Goal: Transaction & Acquisition: Purchase product/service

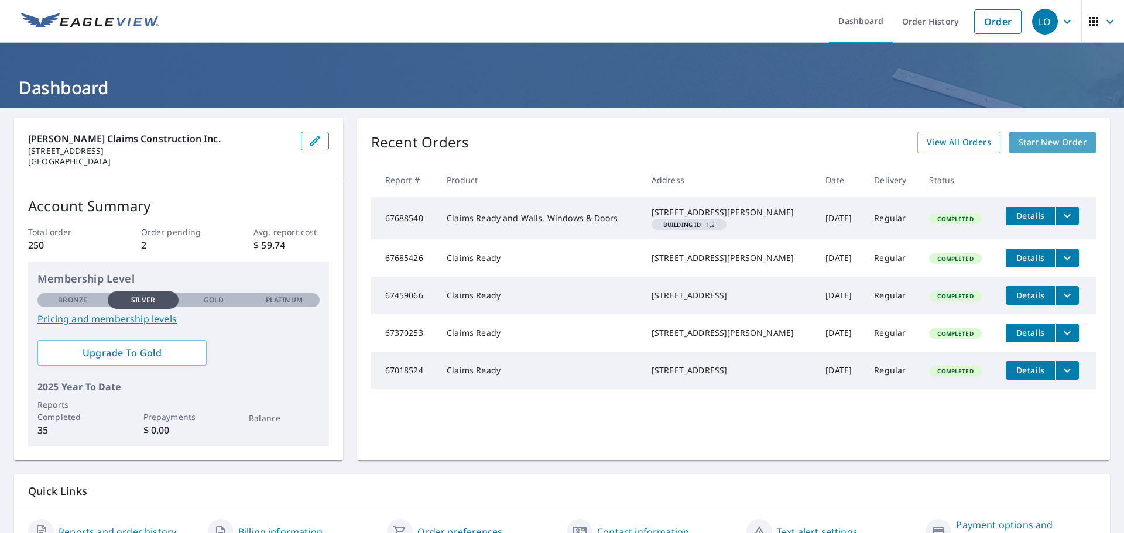
click at [1049, 135] on span "Start New Order" at bounding box center [1053, 142] width 68 height 15
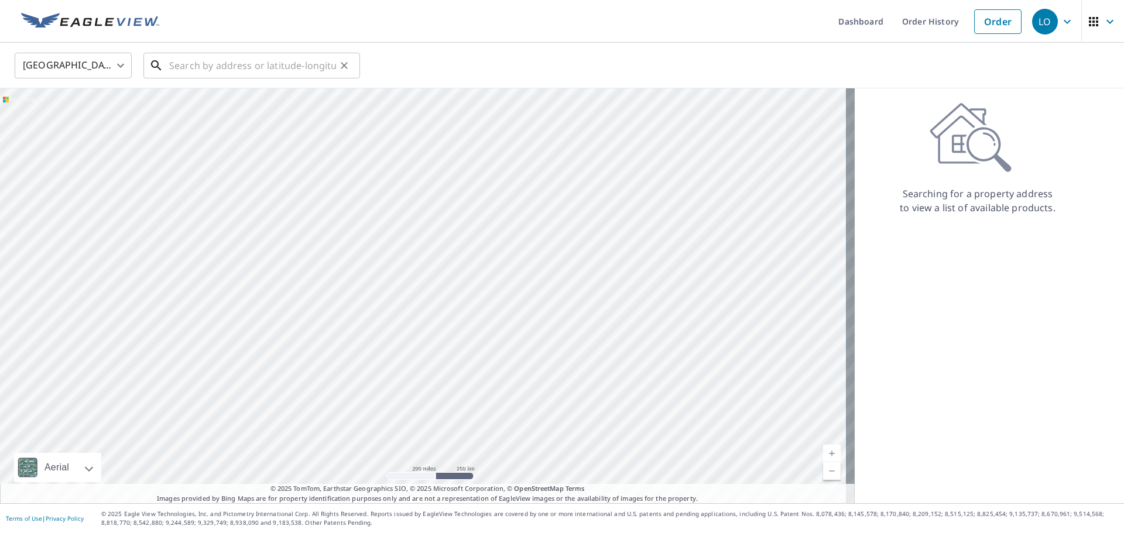
click at [195, 69] on input "text" at bounding box center [252, 65] width 167 height 33
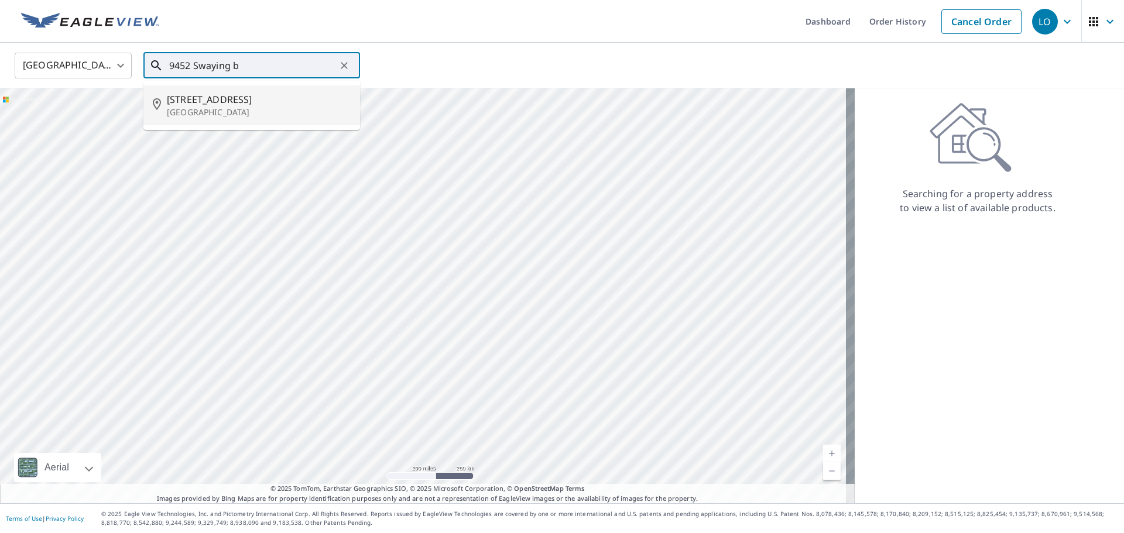
click at [215, 112] on p "[GEOGRAPHIC_DATA]" at bounding box center [259, 113] width 184 height 12
type input "[STREET_ADDRESS]"
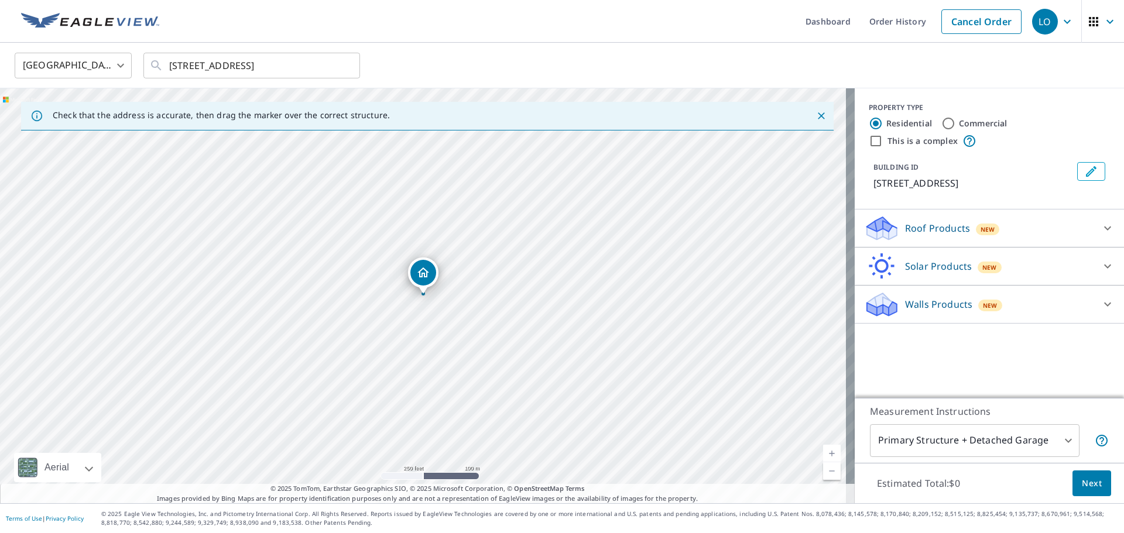
click at [998, 233] on div "Roof Products New" at bounding box center [979, 229] width 230 height 28
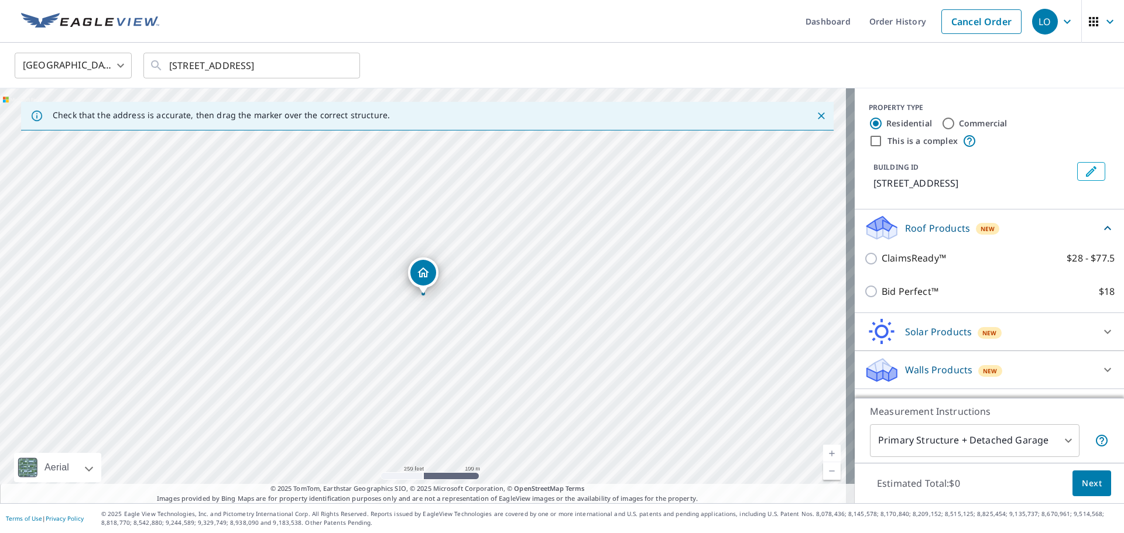
click at [904, 262] on div "ClaimsReady™ $28 - $77.5" at bounding box center [989, 258] width 251 height 33
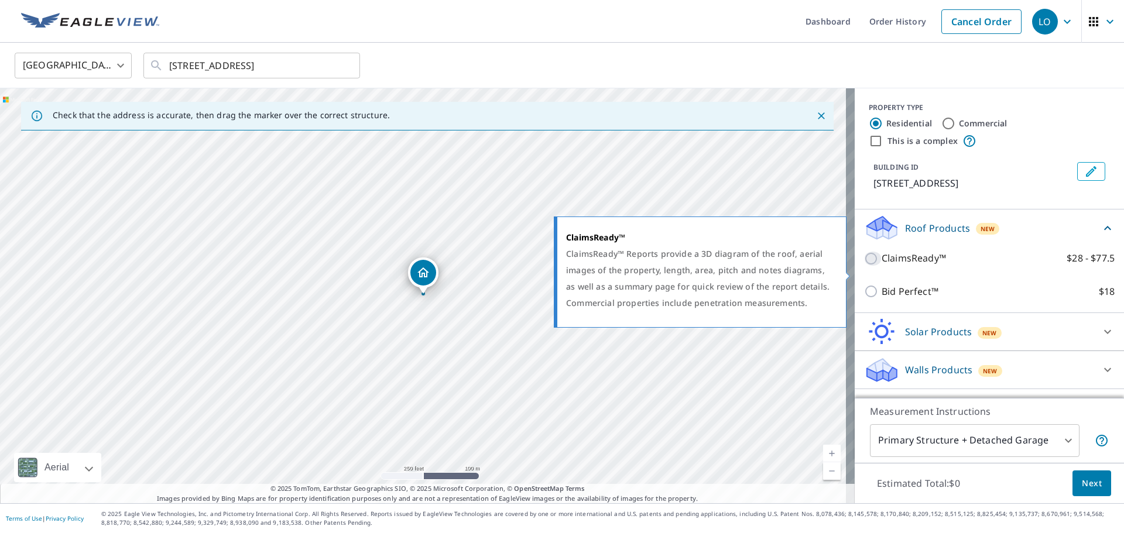
click at [867, 266] on input "ClaimsReady™ $28 - $77.5" at bounding box center [873, 259] width 18 height 14
checkbox input "true"
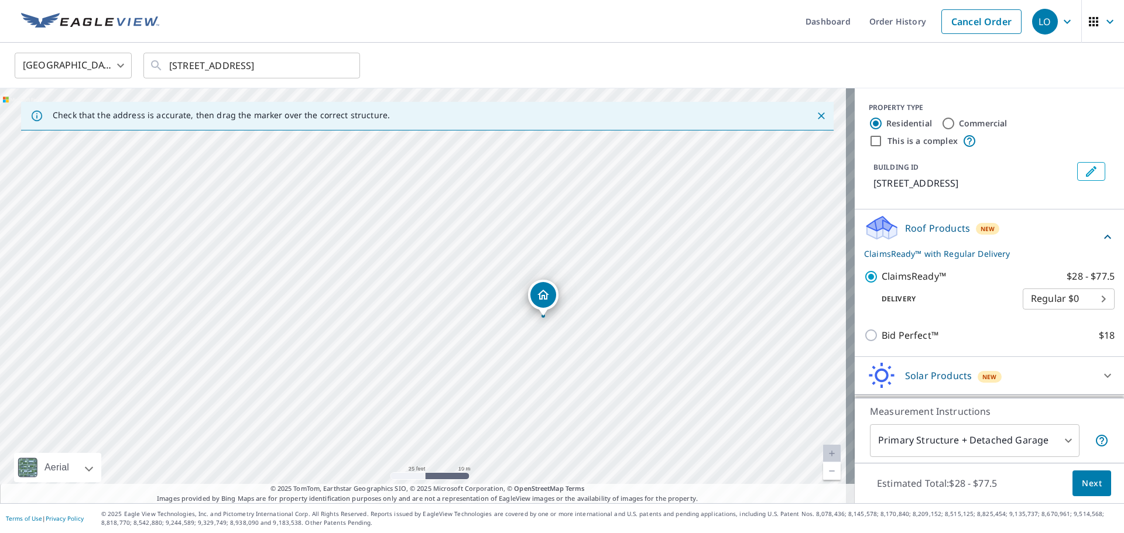
drag, startPoint x: 565, startPoint y: 303, endPoint x: 578, endPoint y: 351, distance: 49.9
click at [578, 351] on div "[STREET_ADDRESS]" at bounding box center [427, 295] width 855 height 415
drag, startPoint x: 543, startPoint y: 296, endPoint x: 548, endPoint y: 300, distance: 6.6
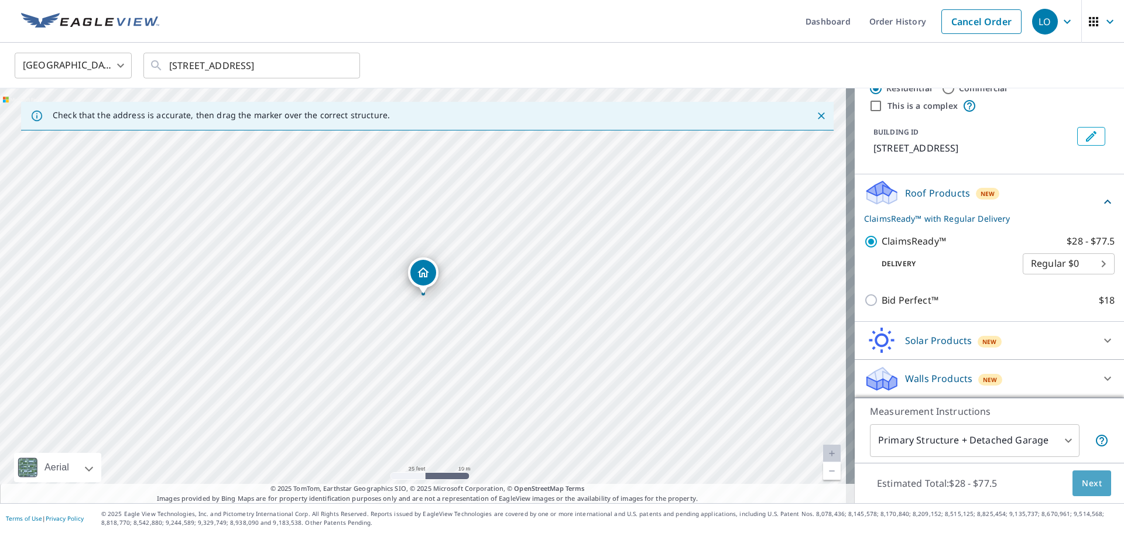
click at [1082, 481] on span "Next" at bounding box center [1092, 484] width 20 height 15
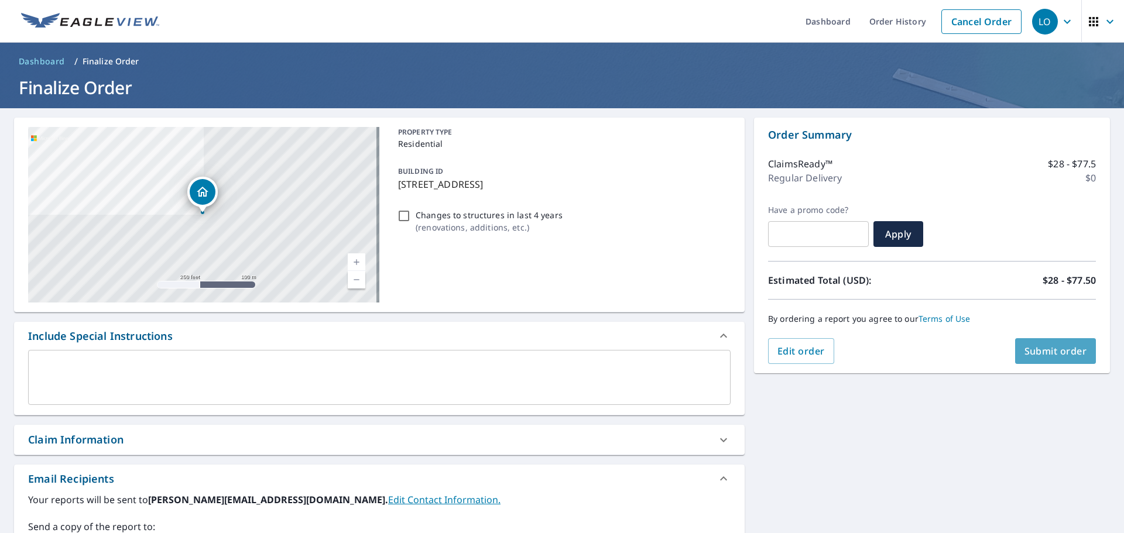
click at [1035, 346] on span "Submit order" at bounding box center [1056, 351] width 63 height 13
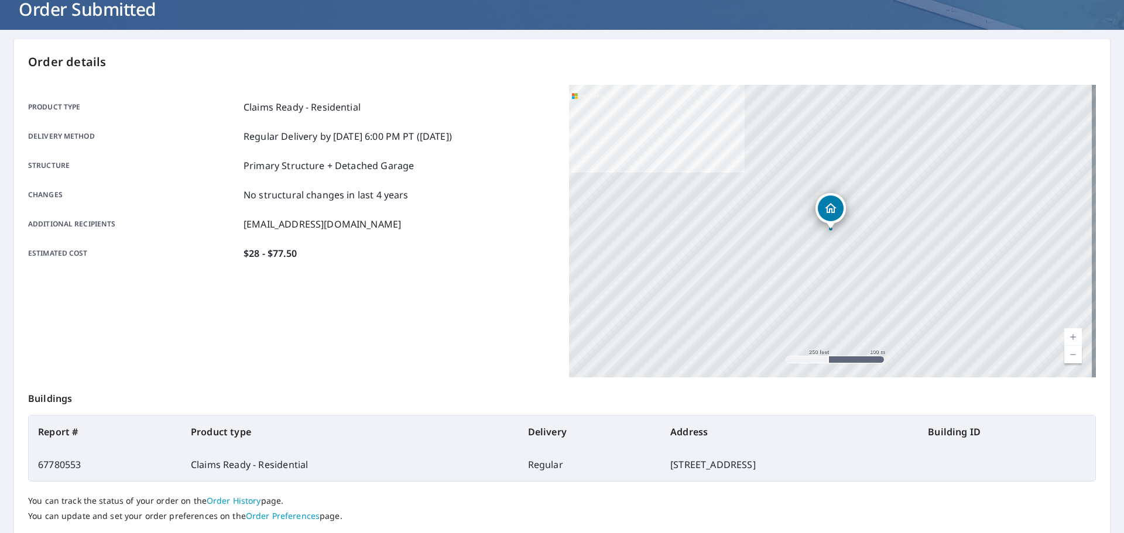
scroll to position [117, 0]
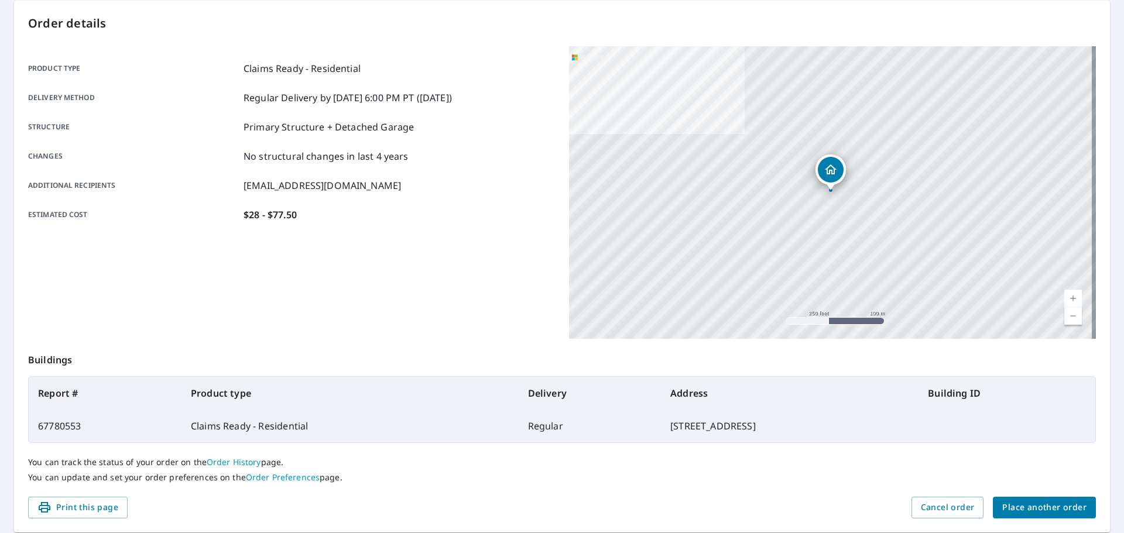
click at [985, 387] on th "Building ID" at bounding box center [1007, 393] width 177 height 33
click at [1035, 396] on th "Building ID" at bounding box center [1007, 393] width 177 height 33
click at [1022, 396] on th "Building ID" at bounding box center [1007, 393] width 177 height 33
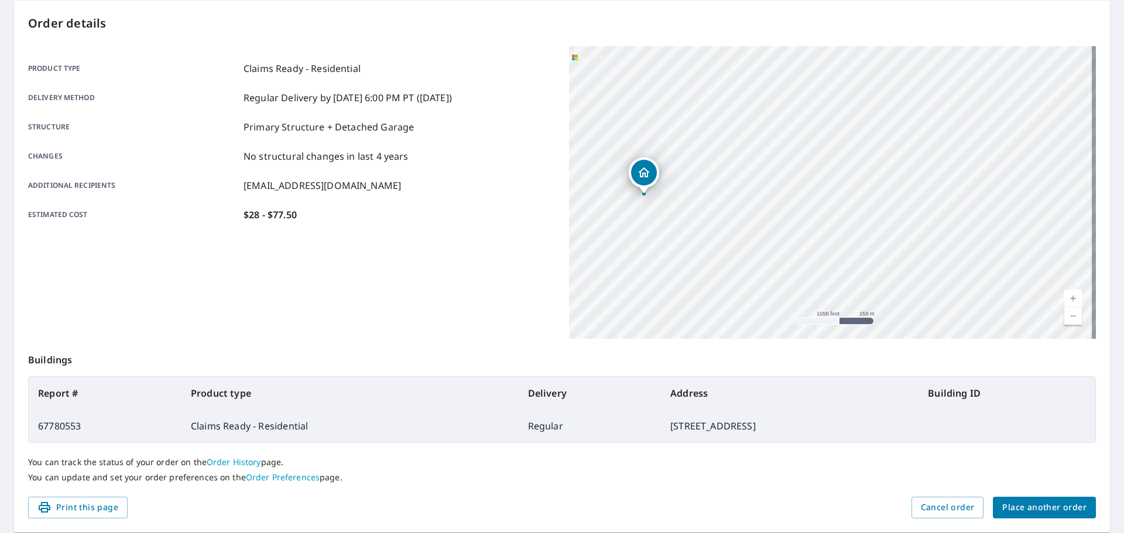
drag, startPoint x: 753, startPoint y: 431, endPoint x: 518, endPoint y: 432, distance: 234.8
click at [518, 432] on tr "67780553 Claims Ready - Residential Regular [STREET_ADDRESS]" at bounding box center [562, 426] width 1067 height 33
copy tr "[STREET_ADDRESS]"
